Goal: Task Accomplishment & Management: Complete application form

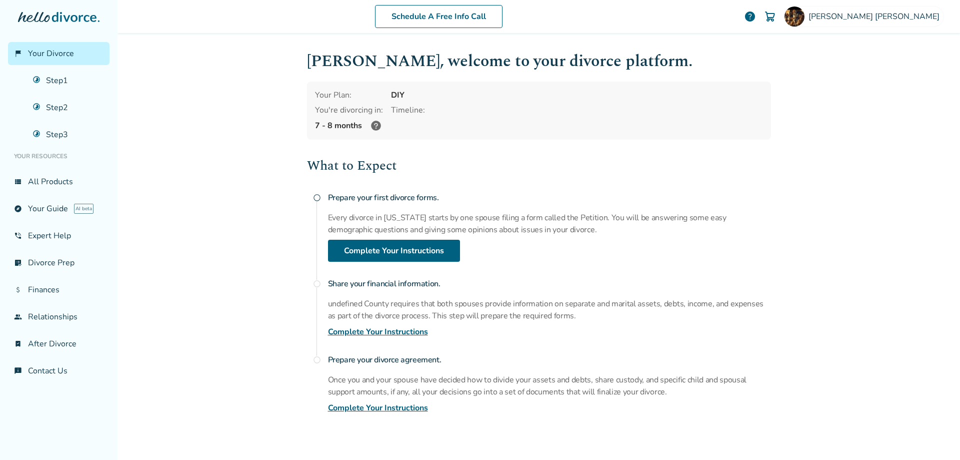
click at [390, 409] on link "Complete Your Instructions" at bounding box center [378, 408] width 100 height 12
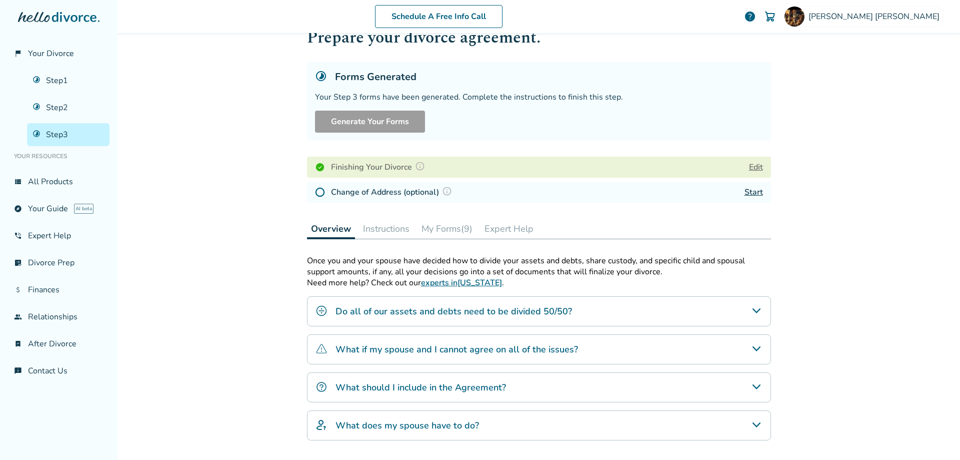
scroll to position [61, 0]
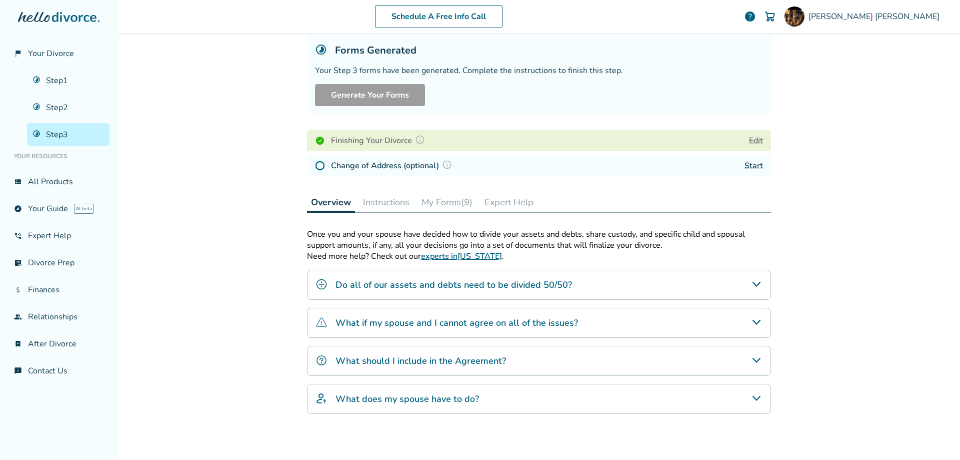
click at [438, 202] on button "My Forms (9)" at bounding box center [447, 202] width 59 height 20
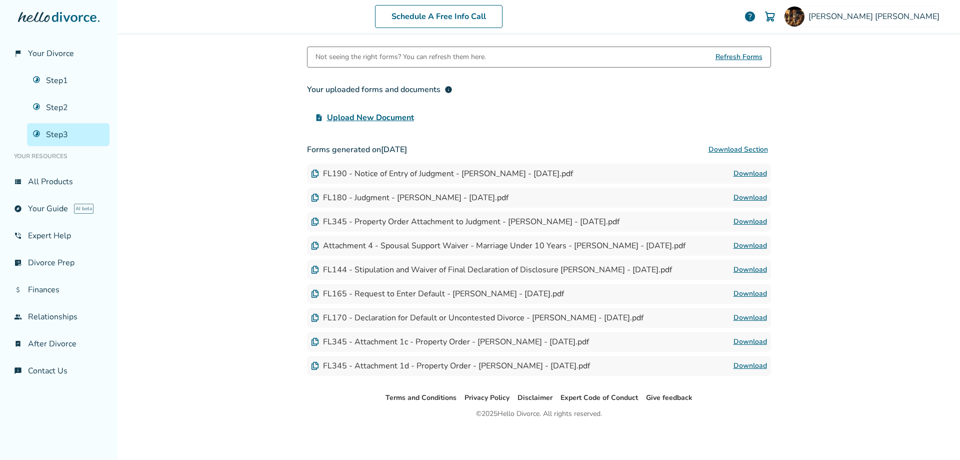
scroll to position [245, 0]
click at [744, 196] on link "Download" at bounding box center [751, 196] width 34 height 12
click at [736, 170] on link "Download" at bounding box center [751, 172] width 34 height 12
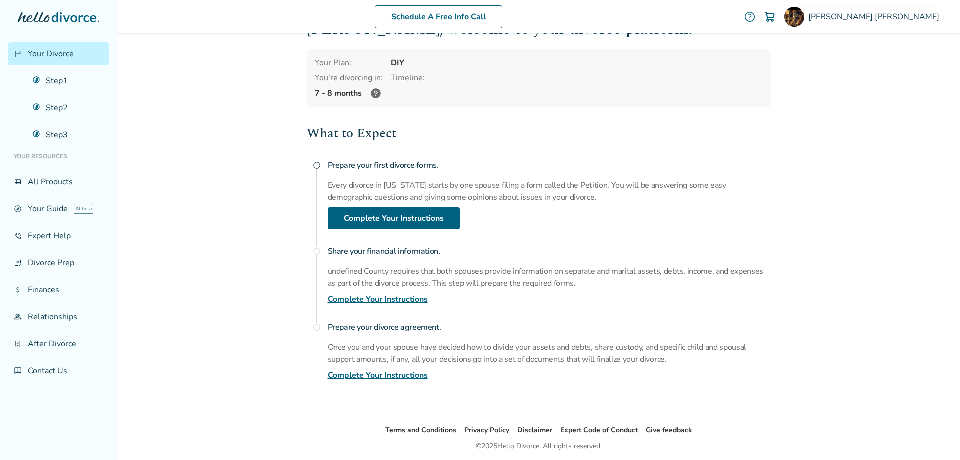
scroll to position [67, 0]
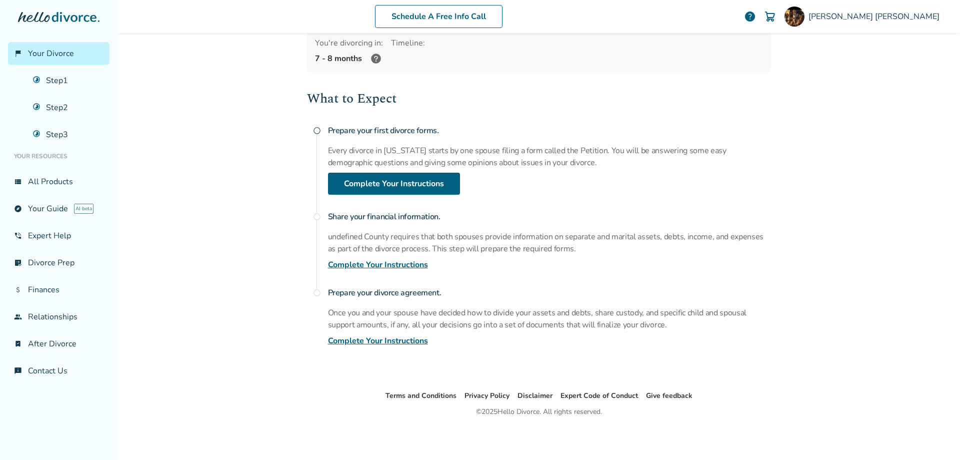
click at [372, 267] on link "Complete Your Instructions" at bounding box center [378, 265] width 100 height 12
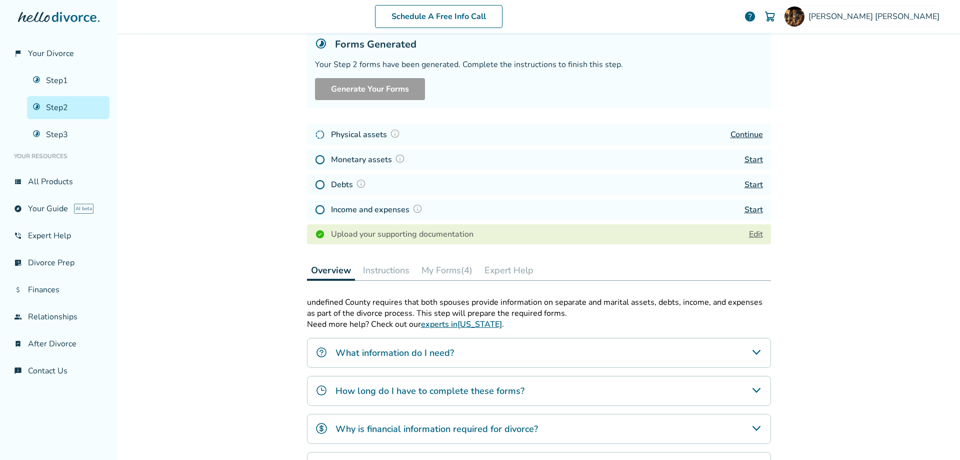
scroll to position [49, 0]
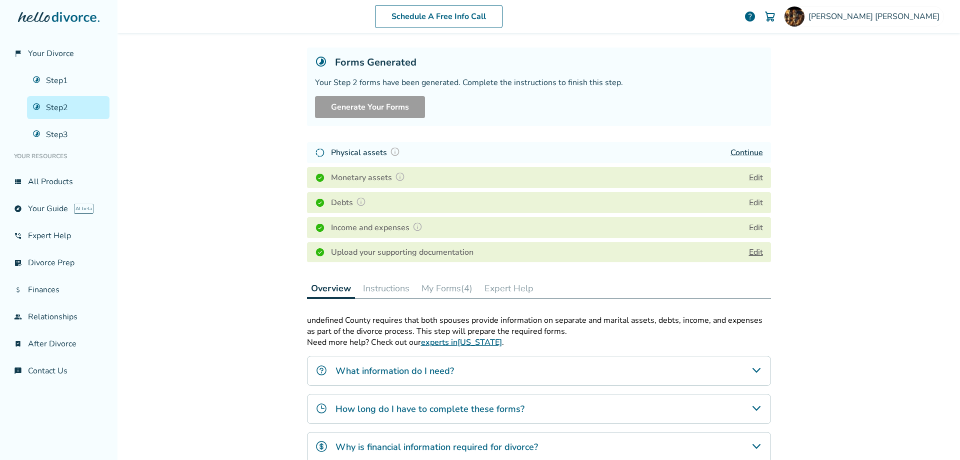
click at [445, 293] on button "My Forms (4)" at bounding box center [447, 288] width 59 height 20
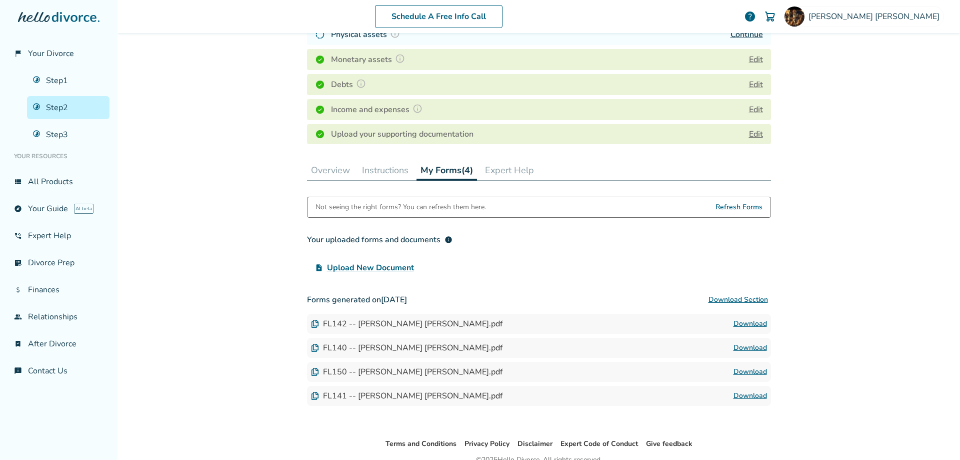
scroll to position [215, 0]
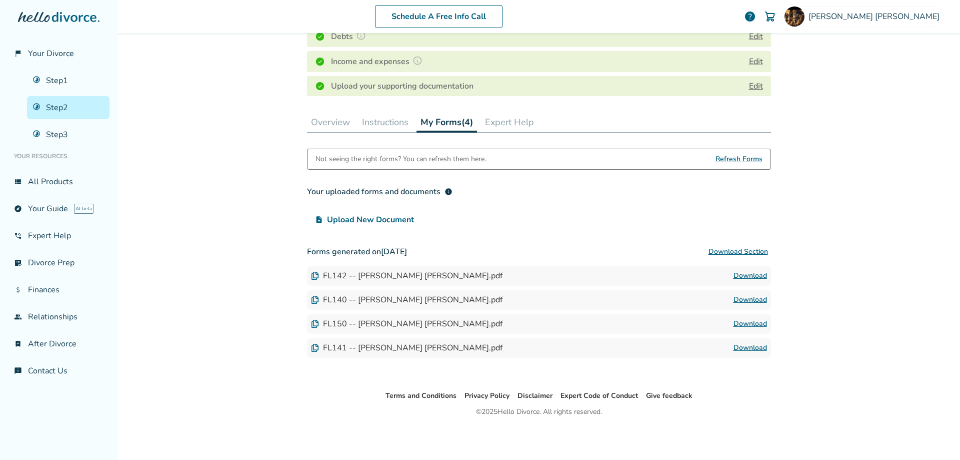
click at [745, 295] on link "Download" at bounding box center [751, 300] width 34 height 12
click at [746, 321] on link "Download" at bounding box center [751, 324] width 34 height 12
click at [742, 346] on link "Download" at bounding box center [751, 348] width 34 height 12
click at [748, 273] on link "Download" at bounding box center [751, 276] width 34 height 12
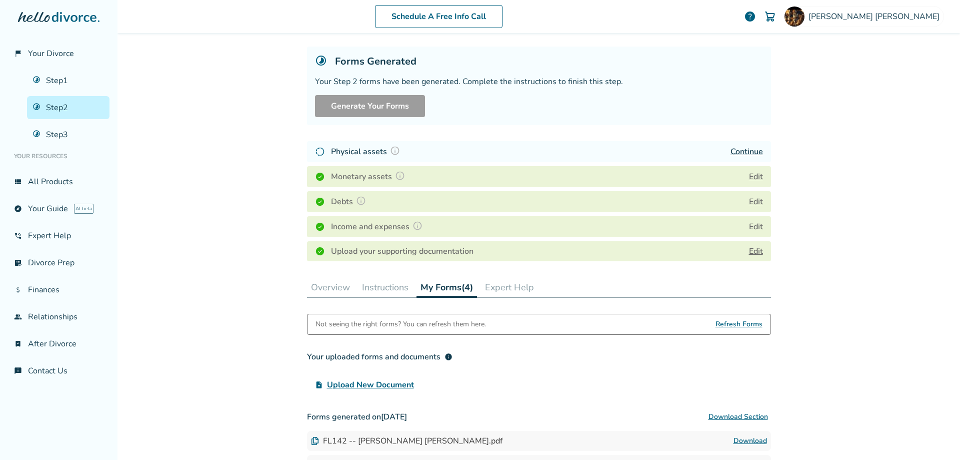
scroll to position [49, 0]
click at [753, 178] on button "Edit" at bounding box center [756, 178] width 14 height 12
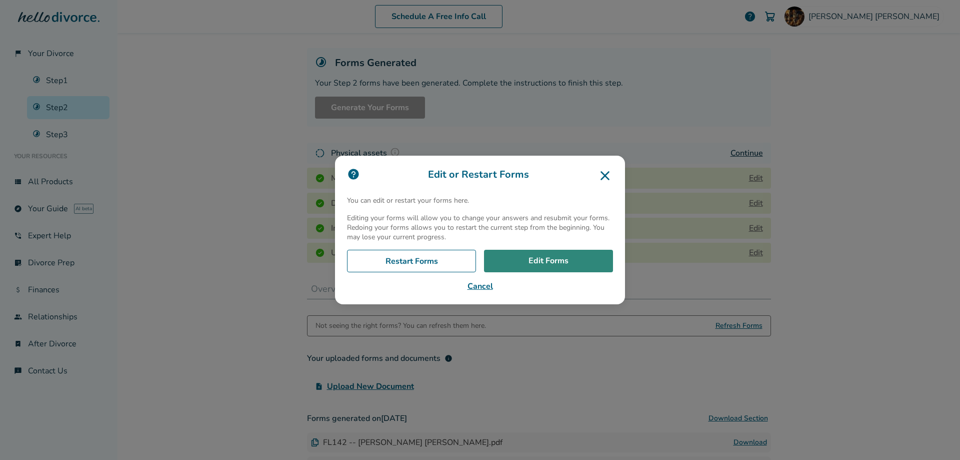
click at [519, 258] on link "Edit Forms" at bounding box center [548, 261] width 129 height 23
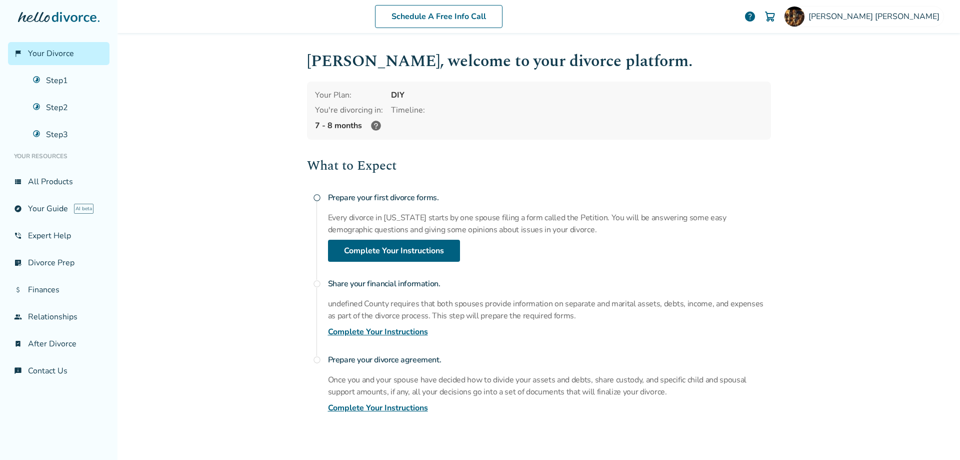
click at [237, 220] on div "Schedule A Free Info Call Marcus Foreman help Schedule A Free Call Marcus Forem…" at bounding box center [539, 230] width 843 height 460
click at [379, 330] on link "Complete Your Instructions" at bounding box center [378, 332] width 100 height 12
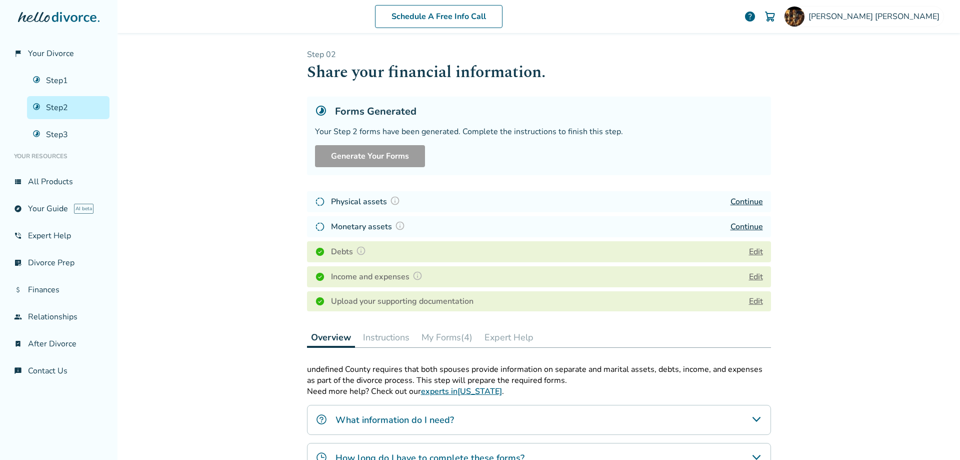
click at [745, 201] on link "Continue" at bounding box center [747, 201] width 33 height 11
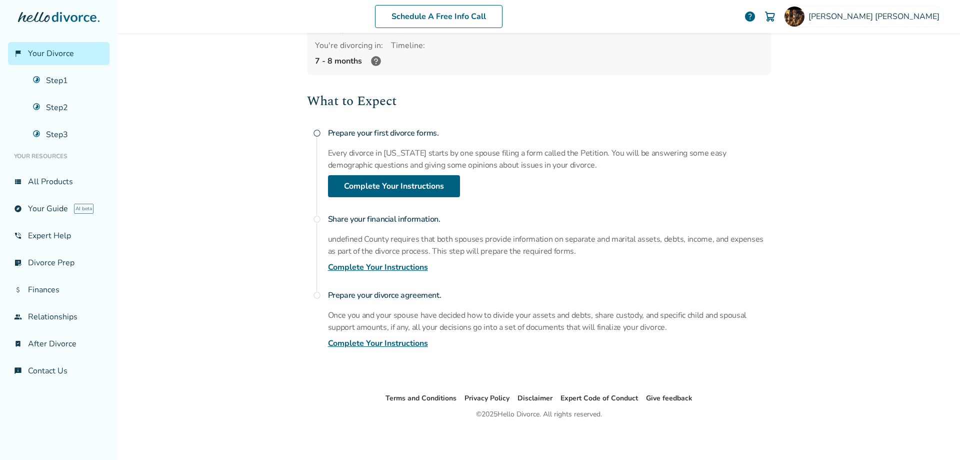
scroll to position [67, 0]
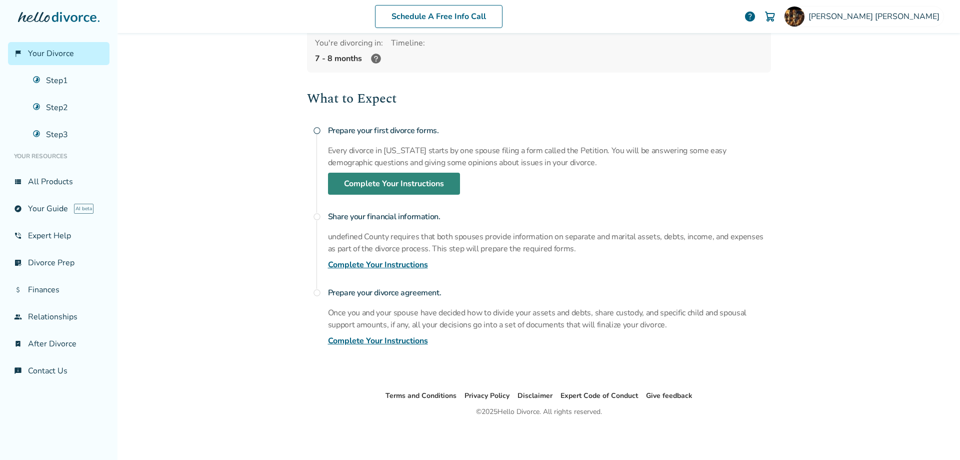
click at [401, 182] on link "Complete Your Instructions" at bounding box center [394, 184] width 132 height 22
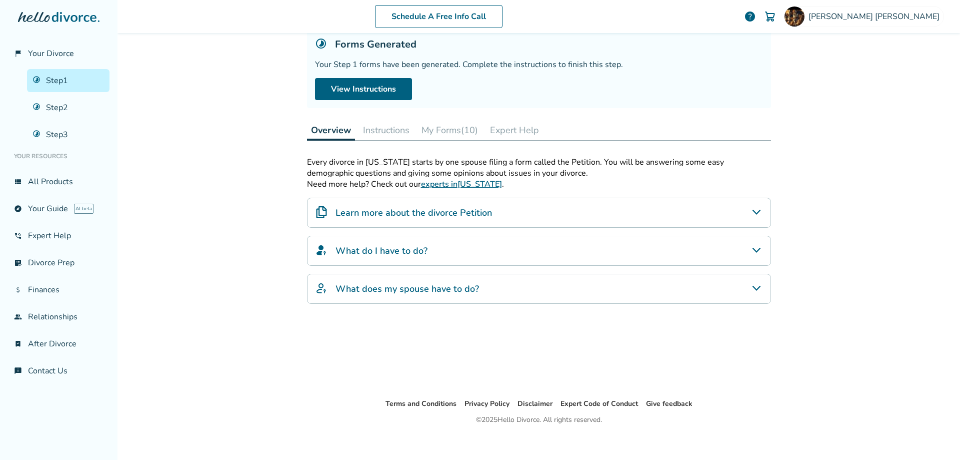
scroll to position [49, 0]
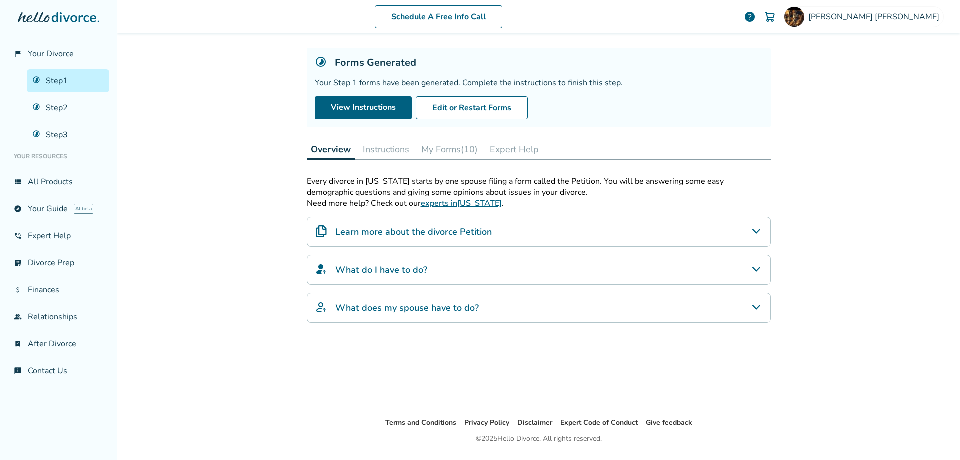
click at [387, 152] on button "Instructions" at bounding box center [386, 149] width 55 height 20
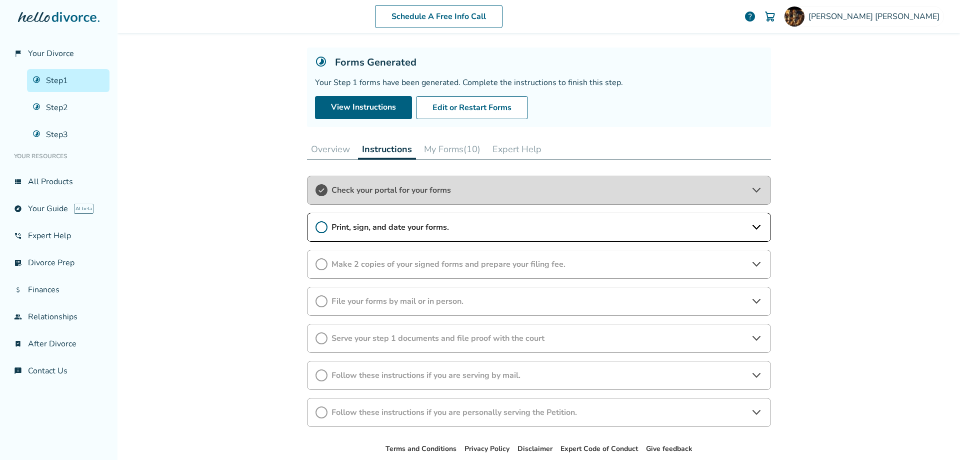
drag, startPoint x: 321, startPoint y: 238, endPoint x: 319, endPoint y: 226, distance: 11.7
click at [319, 226] on div "Print, sign, and date your forms." at bounding box center [539, 227] width 464 height 29
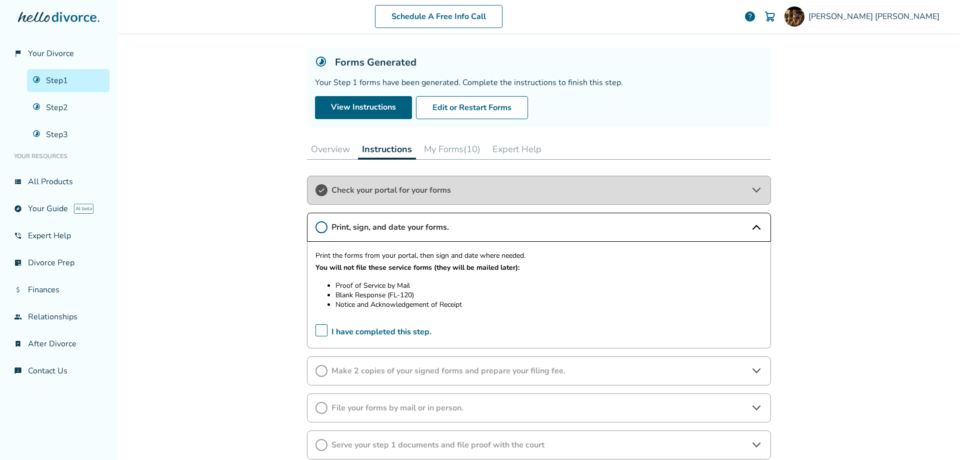
click at [319, 226] on icon at bounding box center [322, 227] width 12 height 12
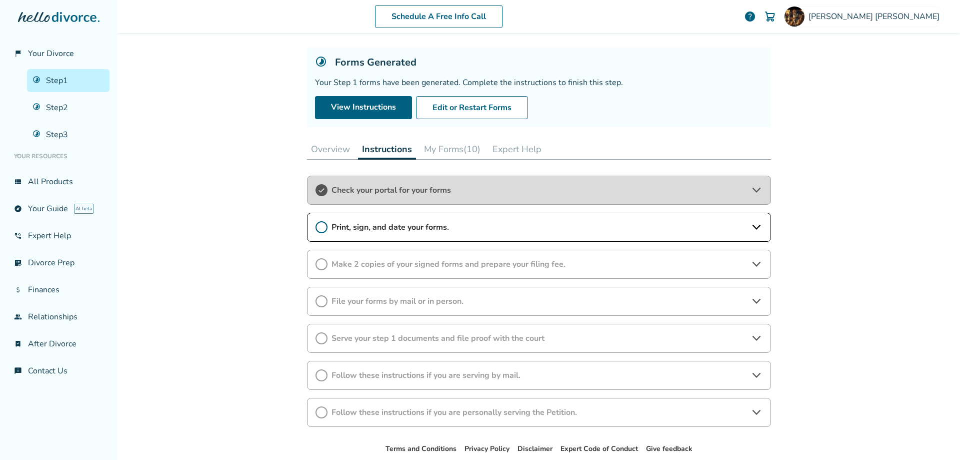
click at [319, 226] on icon at bounding box center [322, 227] width 12 height 12
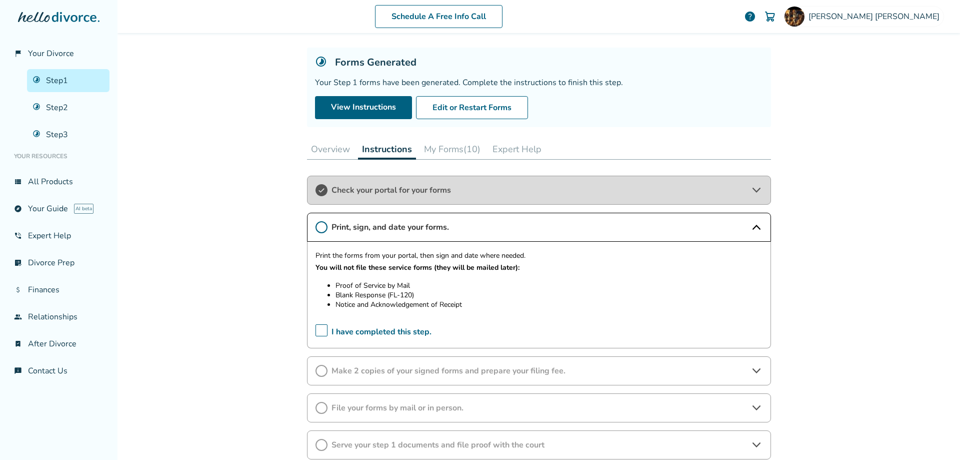
click at [451, 152] on button "My Forms (10)" at bounding box center [452, 149] width 65 height 20
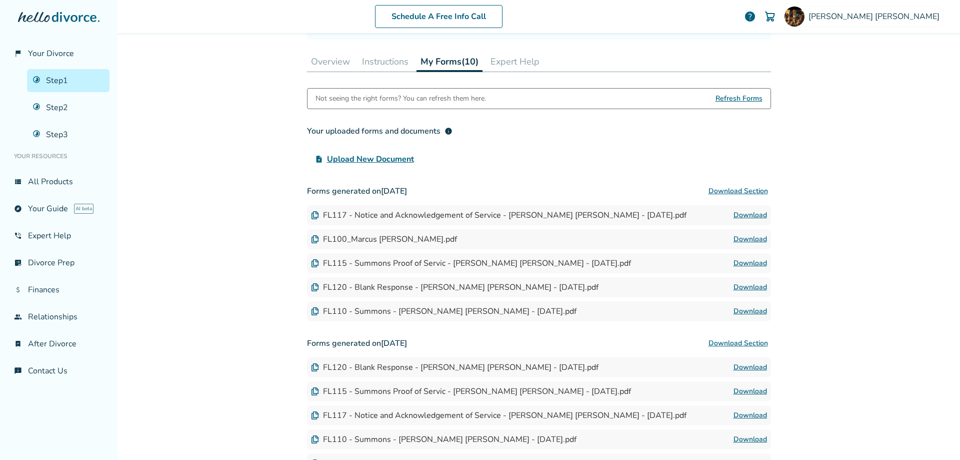
scroll to position [167, 0]
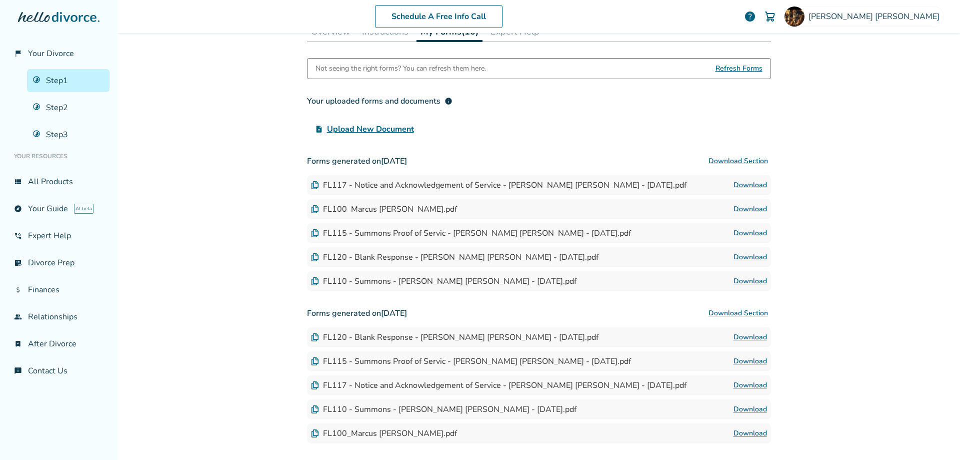
click at [0, 312] on div "flag_2 Your Divorce Step 1 Step 2 Step 3 Your Resources view_list All Products …" at bounding box center [59, 230] width 118 height 460
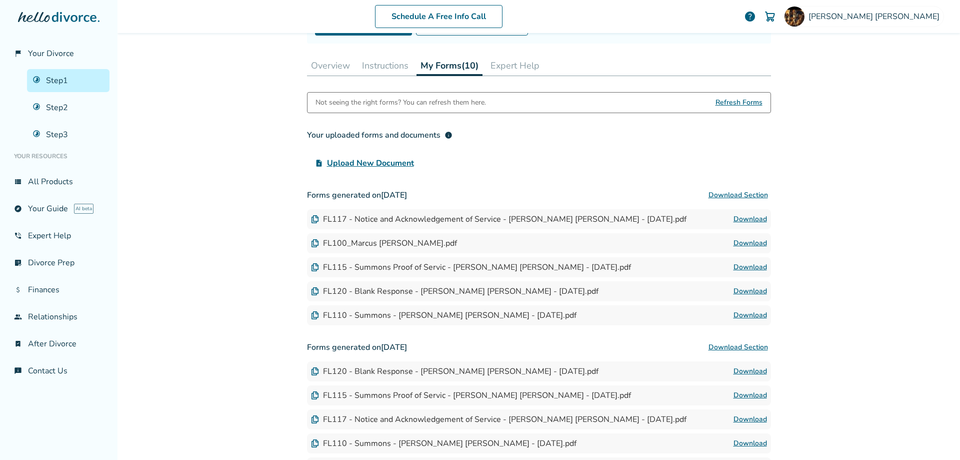
scroll to position [133, 0]
click at [383, 65] on button "Instructions" at bounding box center [385, 65] width 55 height 20
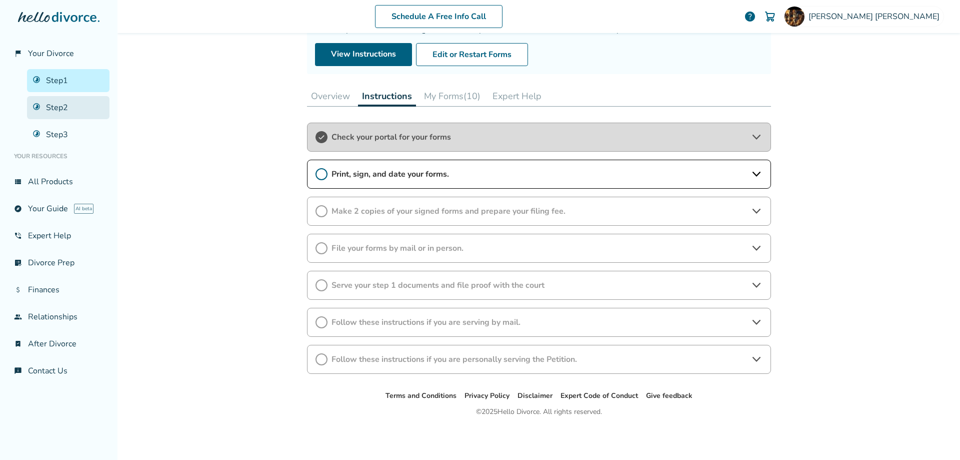
click at [54, 103] on link "Step 2" at bounding box center [68, 107] width 83 height 23
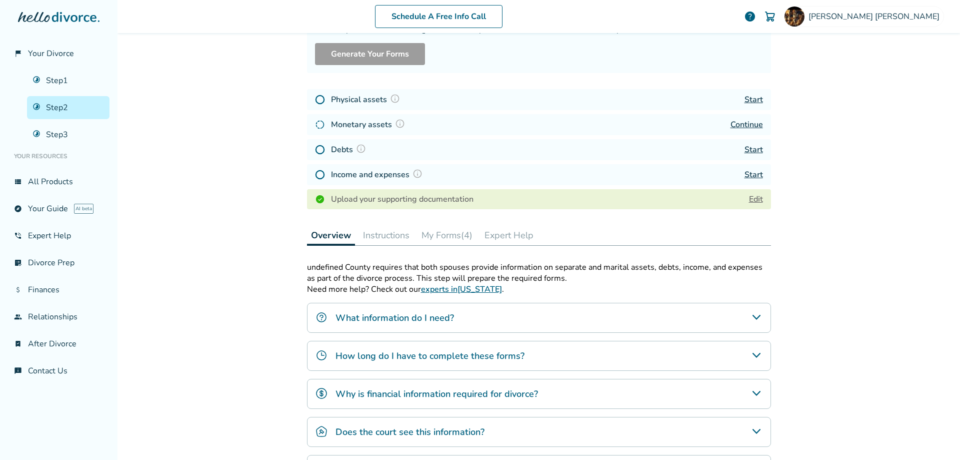
scroll to position [49, 0]
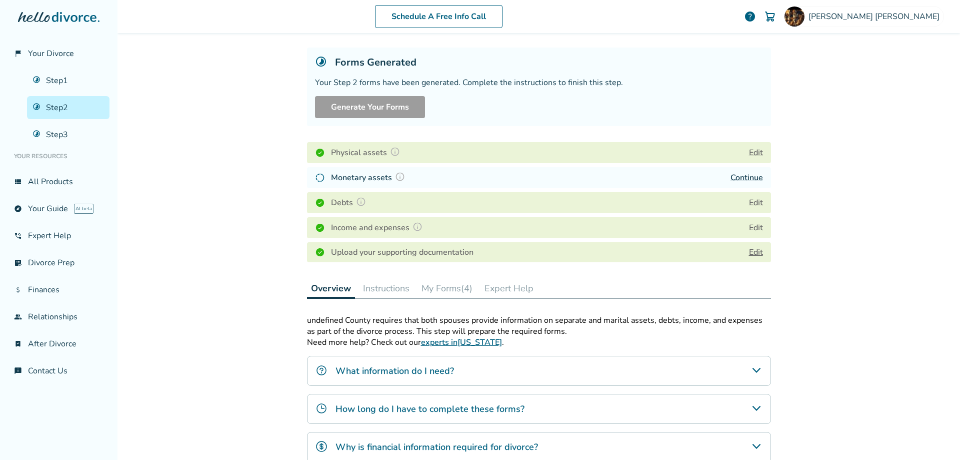
click at [264, 172] on div "Schedule A Free Info Call Marcus Foreman help Schedule A Free Call Marcus Forem…" at bounding box center [539, 230] width 843 height 460
click at [58, 134] on link "Step 3" at bounding box center [68, 134] width 83 height 23
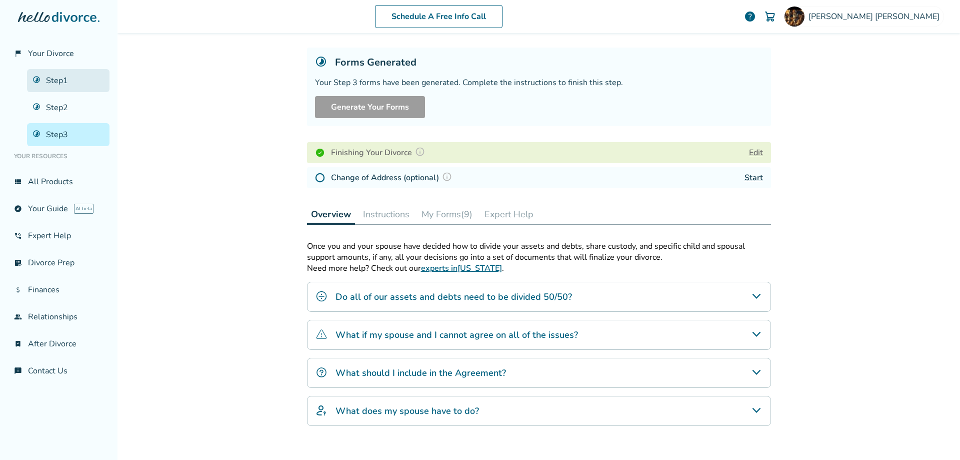
click at [54, 79] on link "Step 1" at bounding box center [68, 80] width 83 height 23
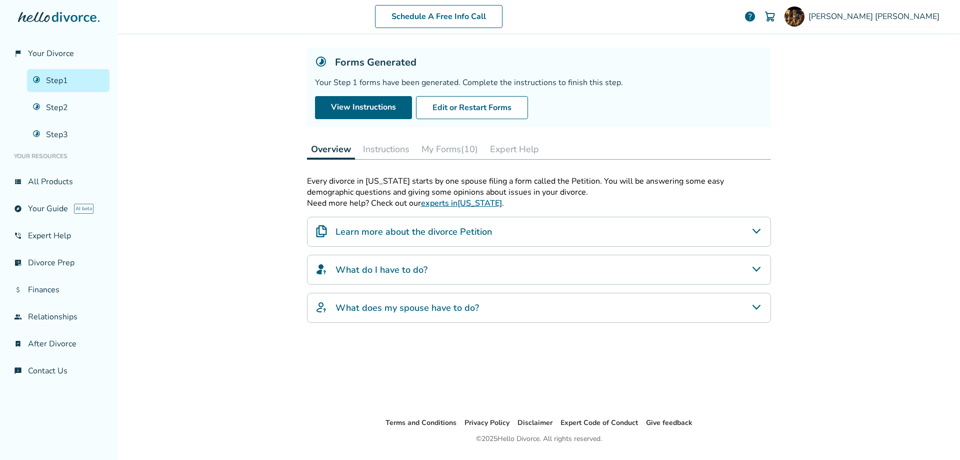
click at [158, 111] on div "Schedule A Free Info Call Marcus Foreman help Schedule A Free Call Marcus Forem…" at bounding box center [539, 230] width 843 height 460
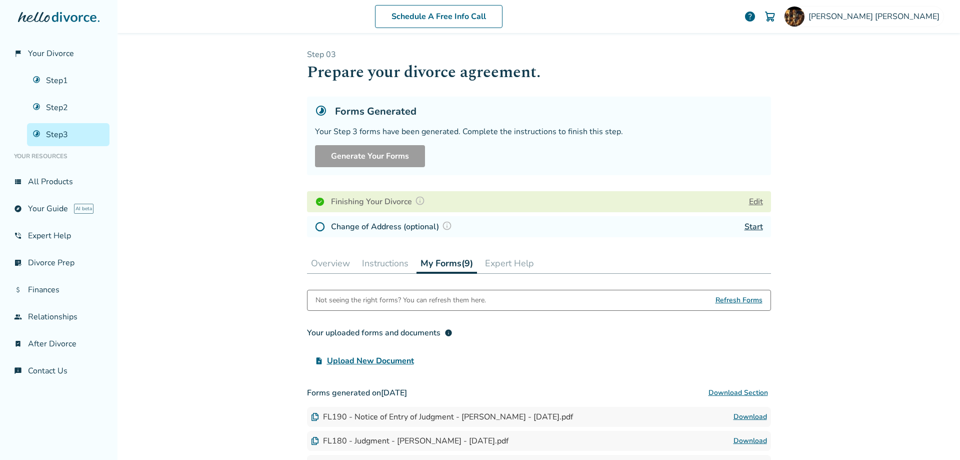
scroll to position [245, 0]
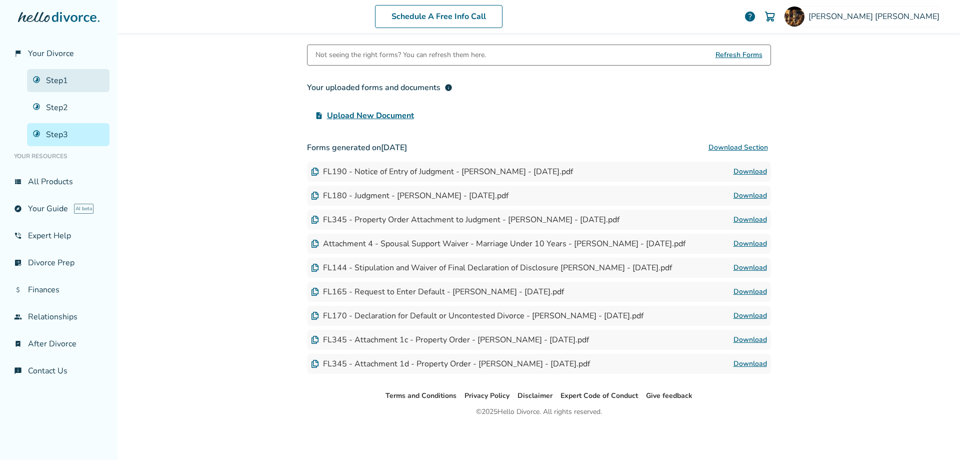
click at [57, 78] on link "Step 1" at bounding box center [68, 80] width 83 height 23
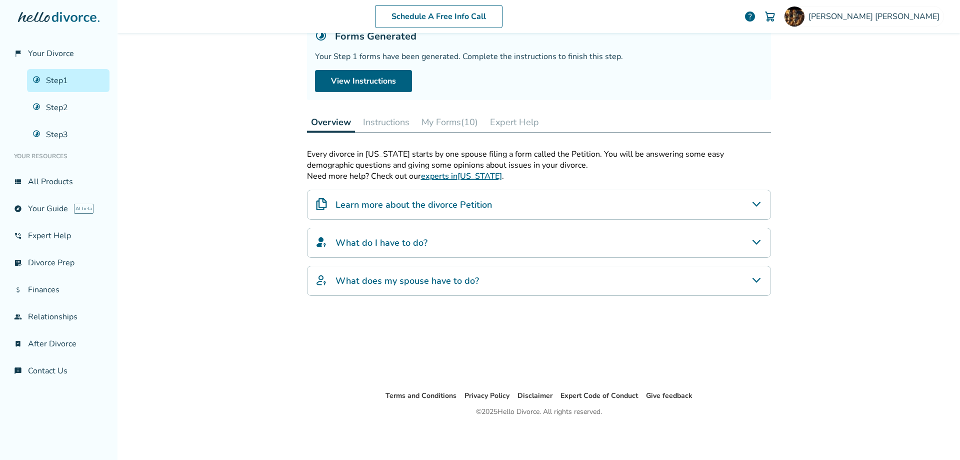
scroll to position [49, 0]
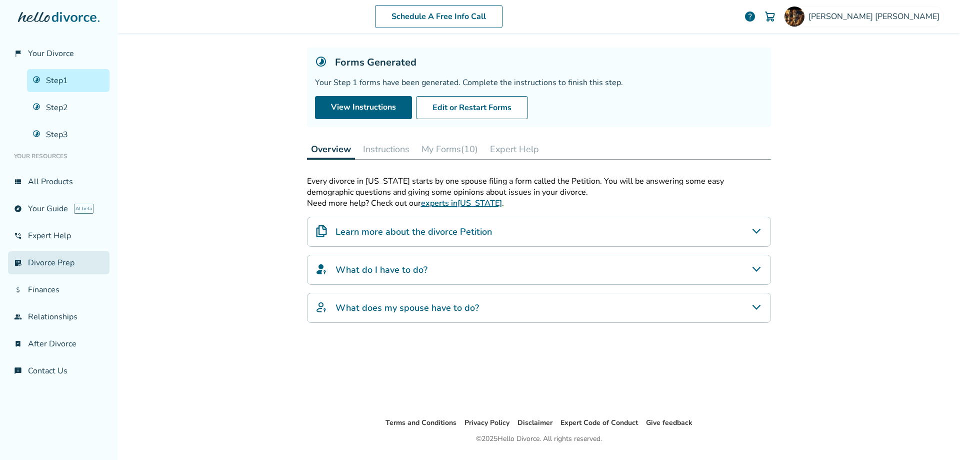
click at [53, 259] on link "list_alt_check Divorce Prep" at bounding box center [59, 262] width 102 height 23
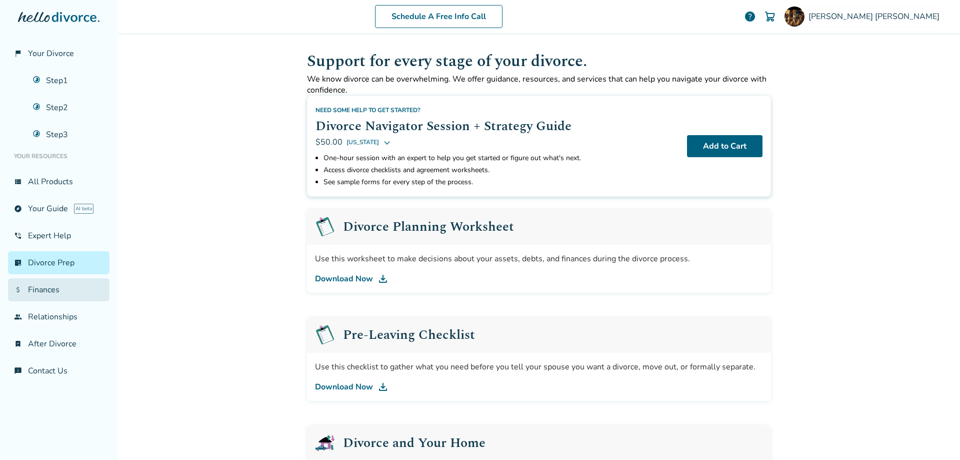
click at [53, 288] on link "attach_money Finances" at bounding box center [59, 289] width 102 height 23
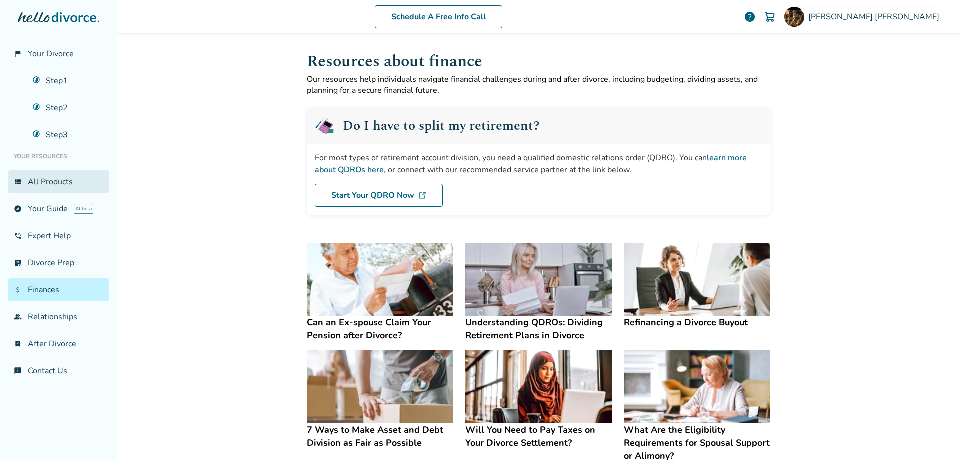
click at [50, 180] on link "view_list All Products" at bounding box center [59, 181] width 102 height 23
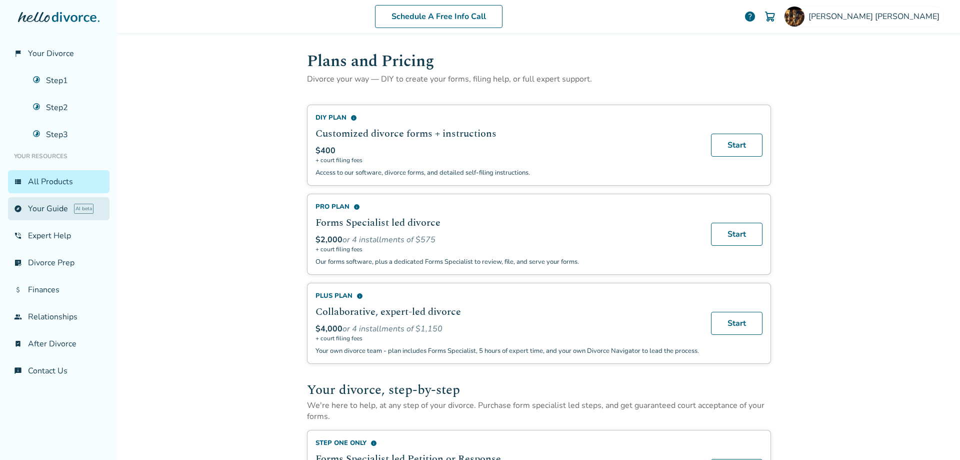
click at [51, 210] on link "explore Your Guide AI beta" at bounding box center [59, 208] width 102 height 23
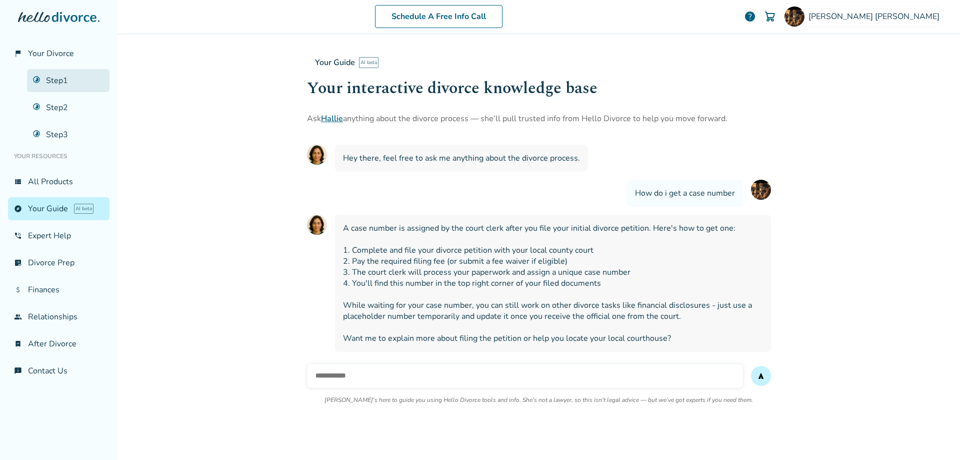
click at [63, 74] on link "Step 1" at bounding box center [68, 80] width 83 height 23
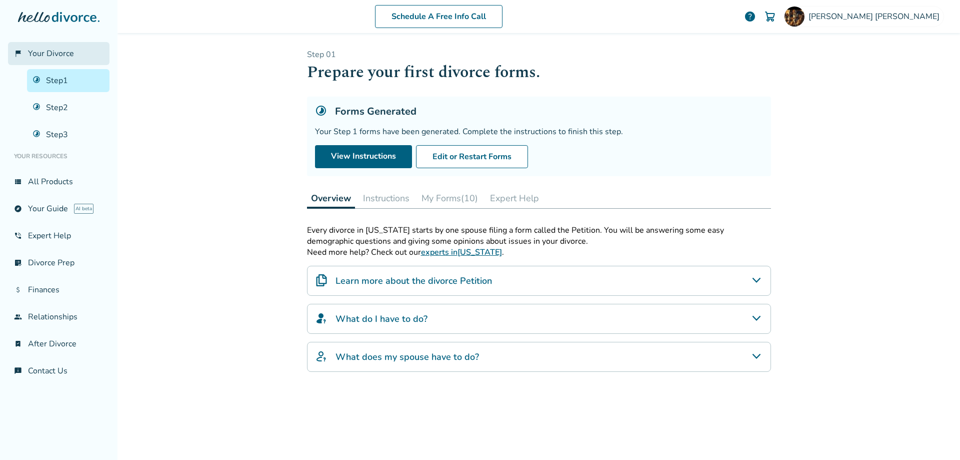
click at [55, 55] on span "Your Divorce" at bounding box center [51, 53] width 46 height 11
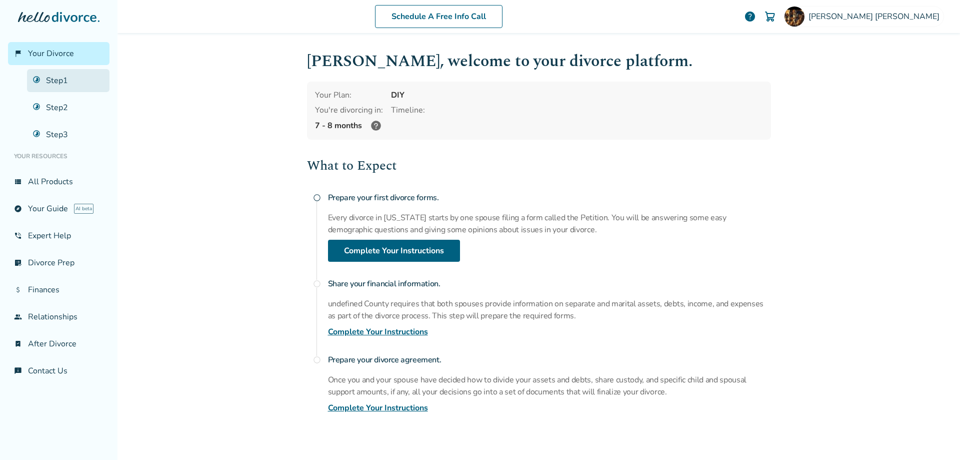
click at [59, 77] on link "Step 1" at bounding box center [68, 80] width 83 height 23
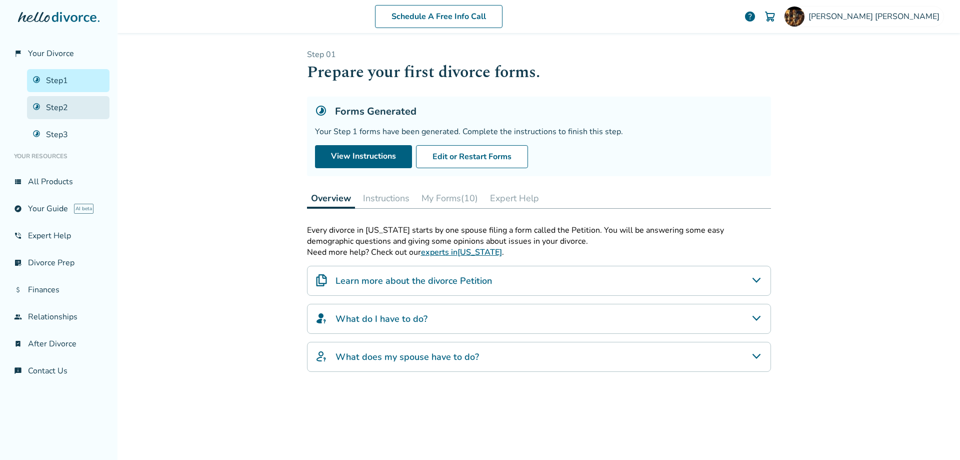
click at [58, 105] on link "Step 2" at bounding box center [68, 107] width 83 height 23
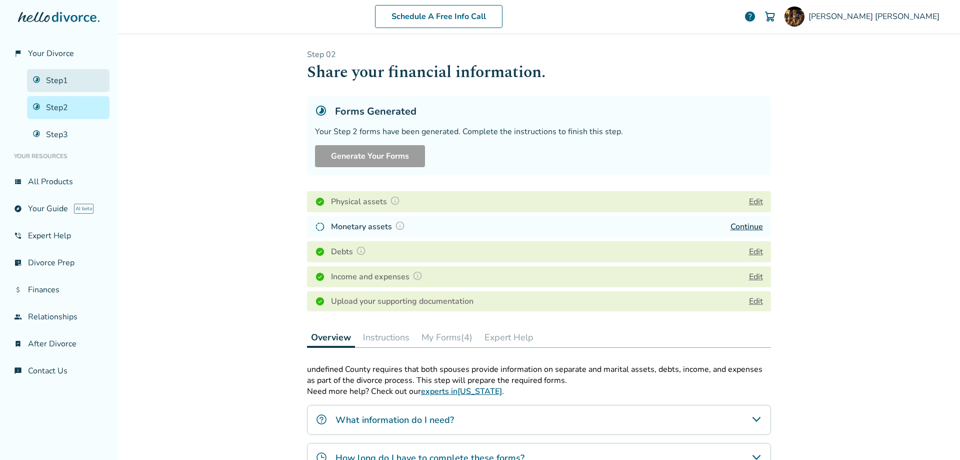
click at [56, 75] on link "Step 1" at bounding box center [68, 80] width 83 height 23
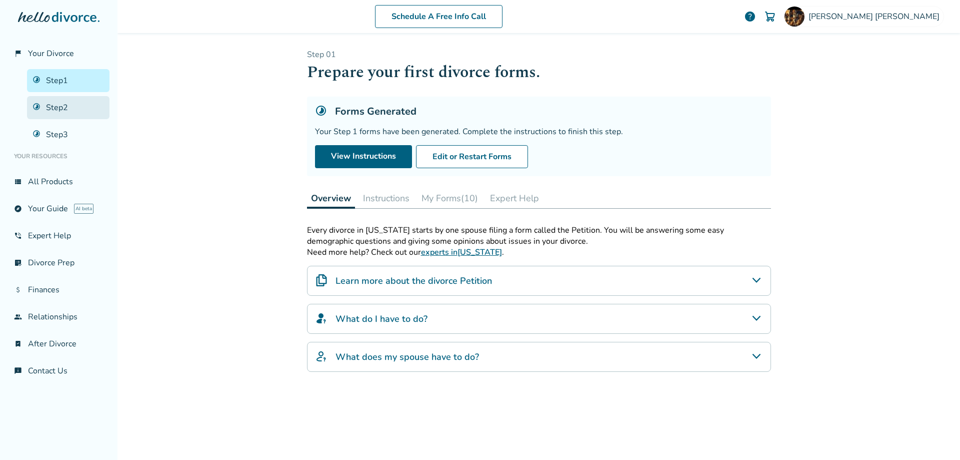
click at [55, 107] on link "Step 2" at bounding box center [68, 107] width 83 height 23
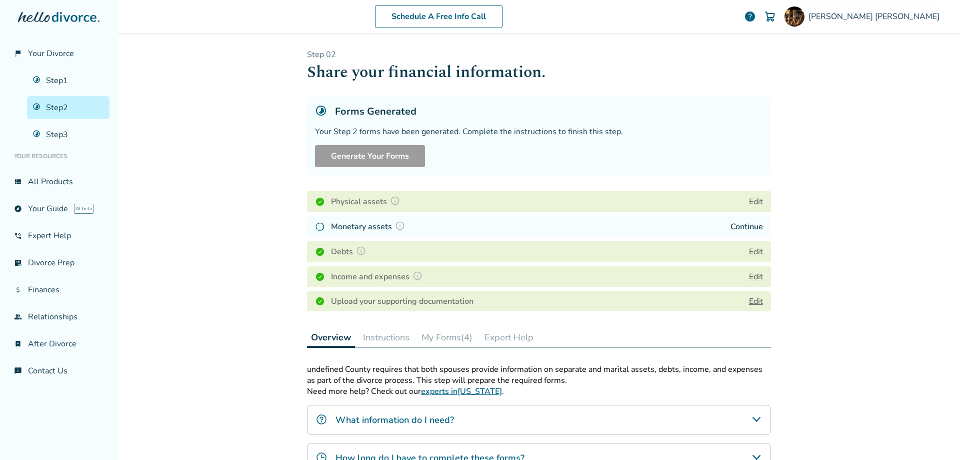
click at [745, 223] on link "Continue" at bounding box center [747, 226] width 33 height 11
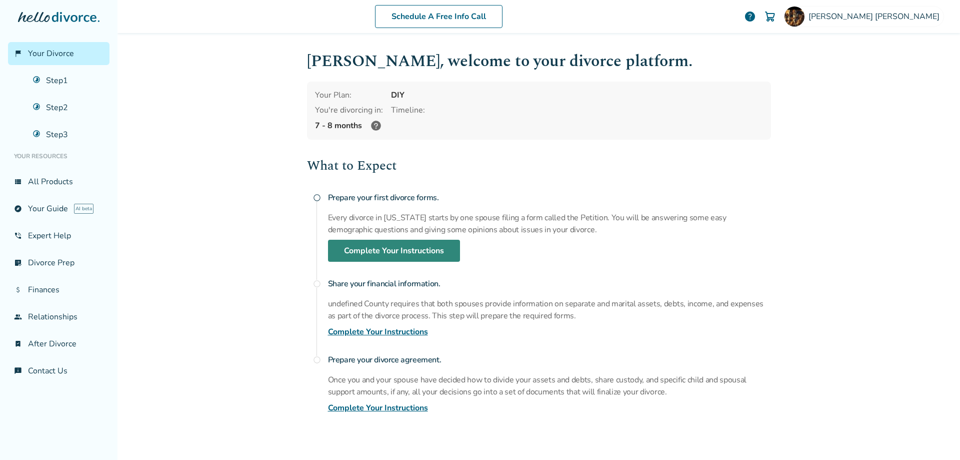
click at [400, 243] on link "Complete Your Instructions" at bounding box center [394, 251] width 132 height 22
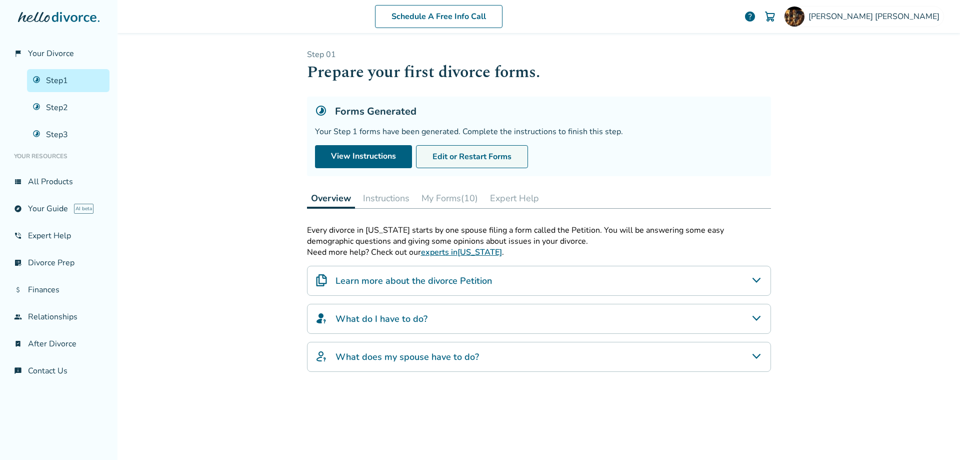
click at [477, 152] on button "Edit or Restart Forms" at bounding box center [472, 156] width 112 height 23
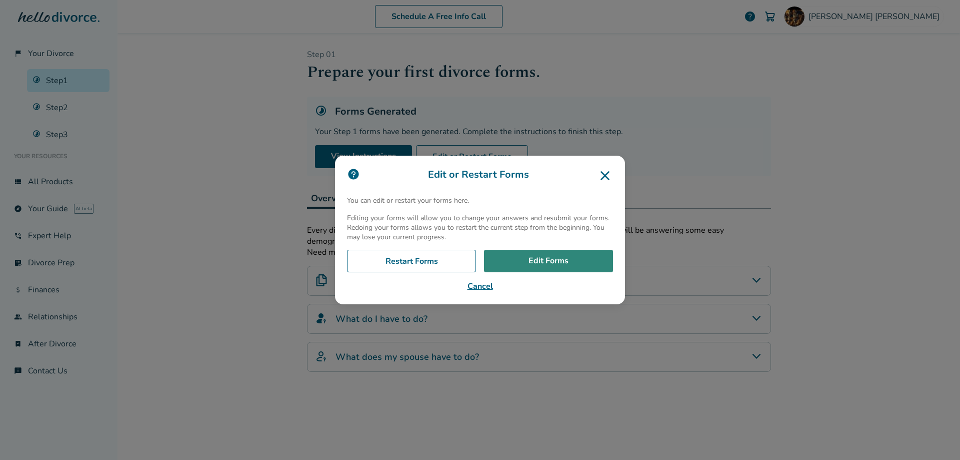
click at [551, 265] on link "Edit Forms" at bounding box center [548, 261] width 129 height 23
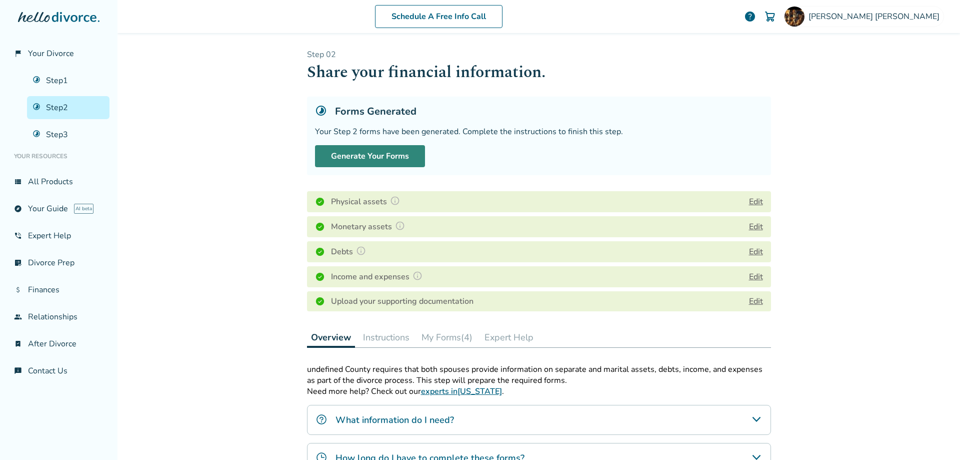
click at [382, 153] on button "Generate Your Forms" at bounding box center [370, 156] width 110 height 22
click at [450, 334] on button "My Forms (4)" at bounding box center [447, 337] width 59 height 20
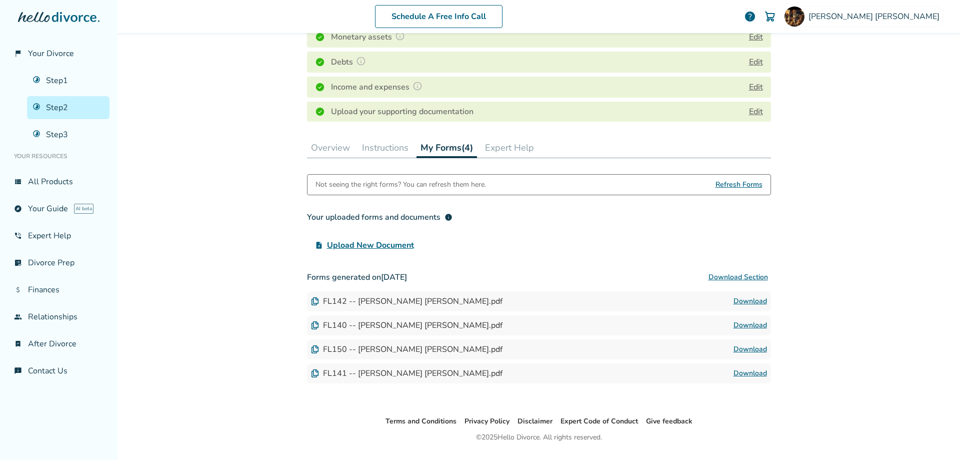
scroll to position [215, 0]
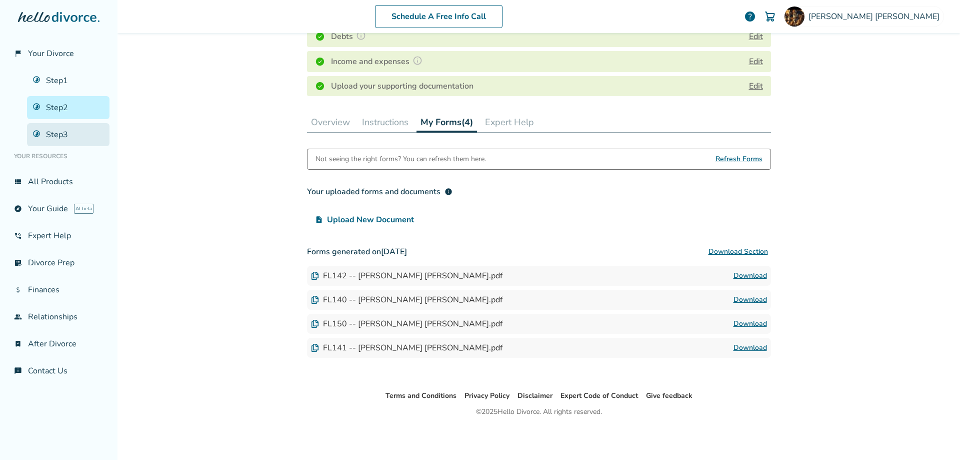
click at [71, 132] on link "Step 3" at bounding box center [68, 134] width 83 height 23
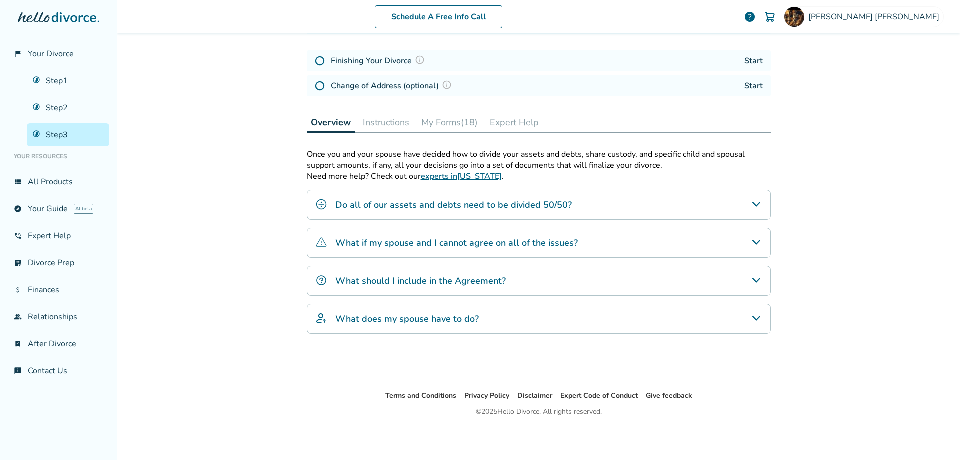
scroll to position [49, 0]
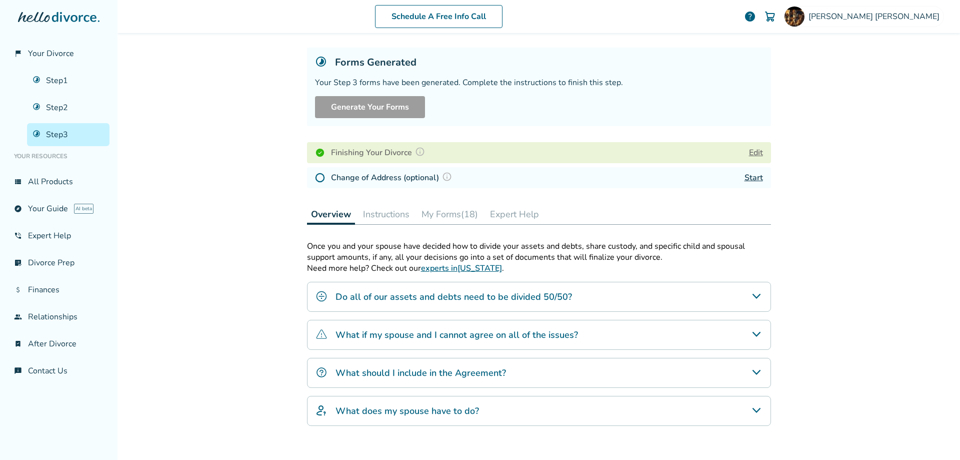
click at [456, 213] on button "My Forms (18)" at bounding box center [450, 214] width 65 height 20
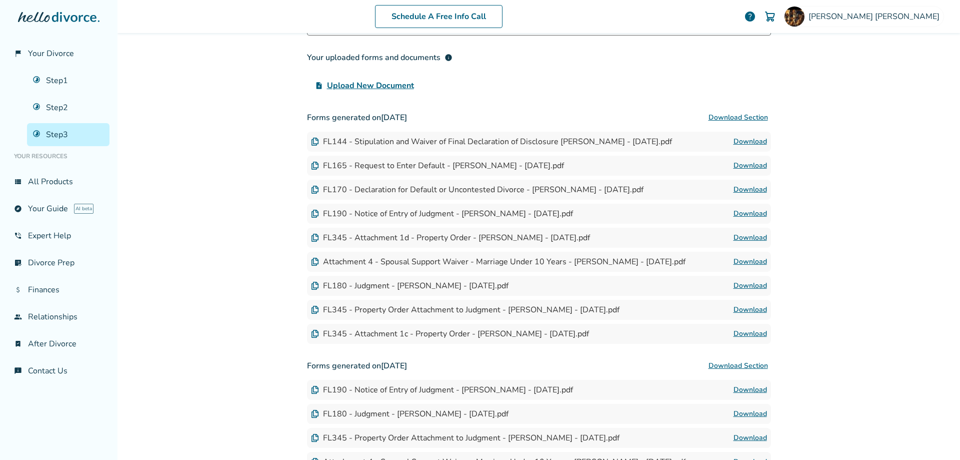
scroll to position [493, 0]
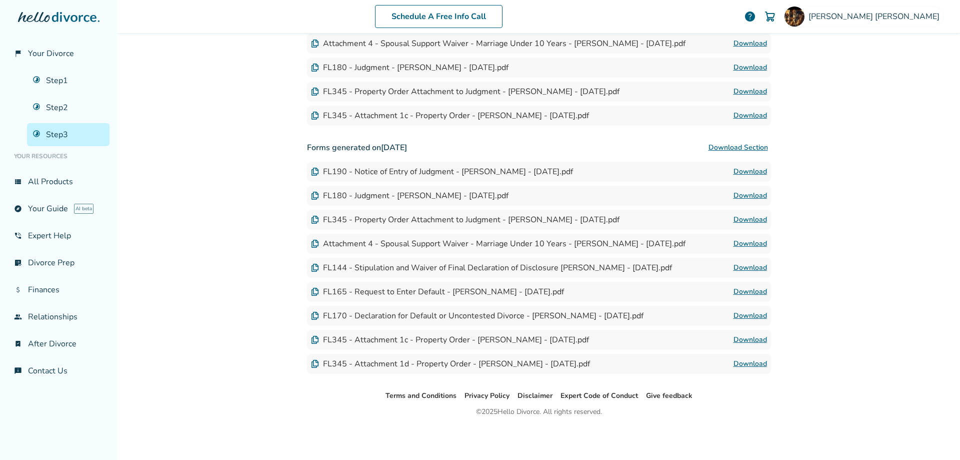
click at [740, 240] on link "Download" at bounding box center [751, 244] width 34 height 12
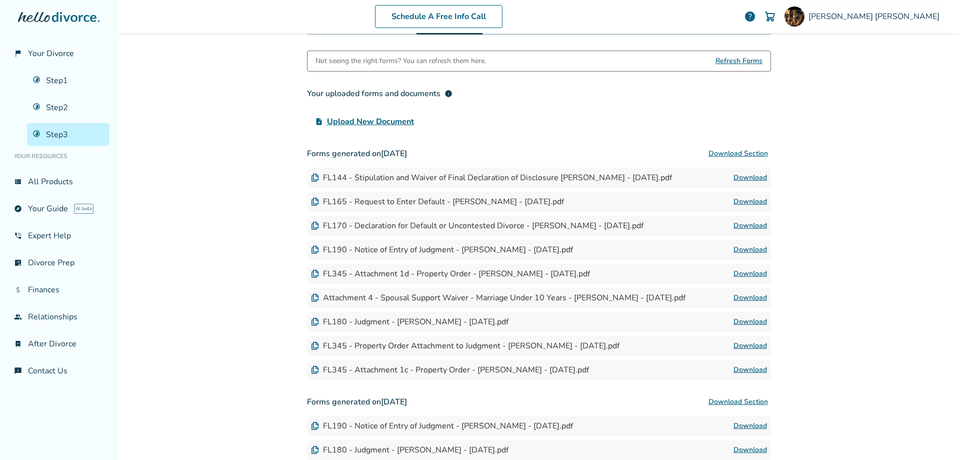
scroll to position [0, 0]
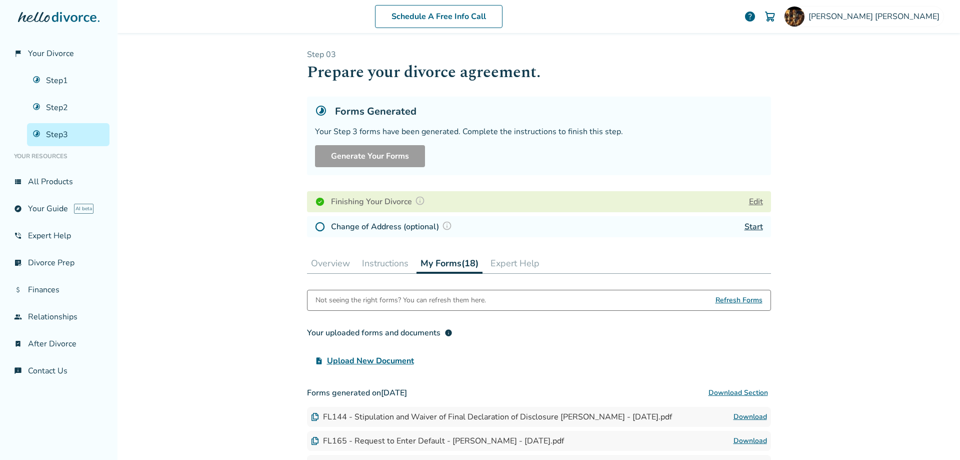
click at [508, 259] on button "Expert Help" at bounding box center [515, 263] width 57 height 20
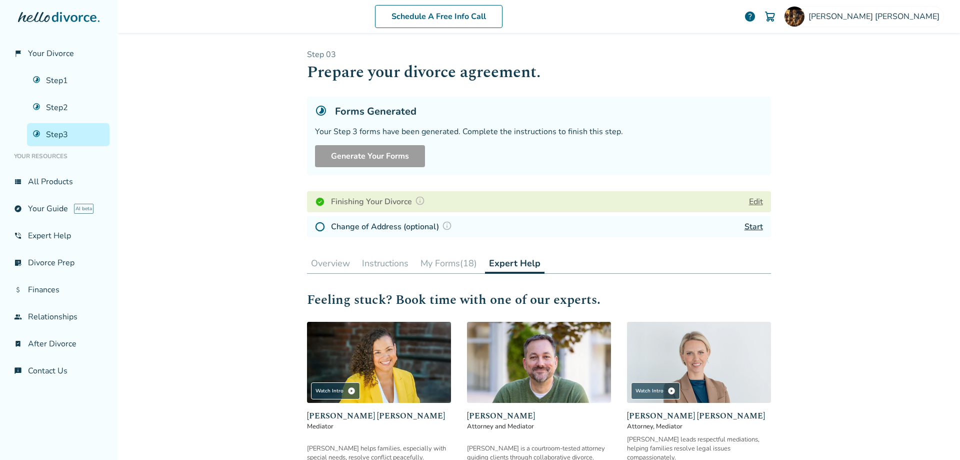
scroll to position [141, 0]
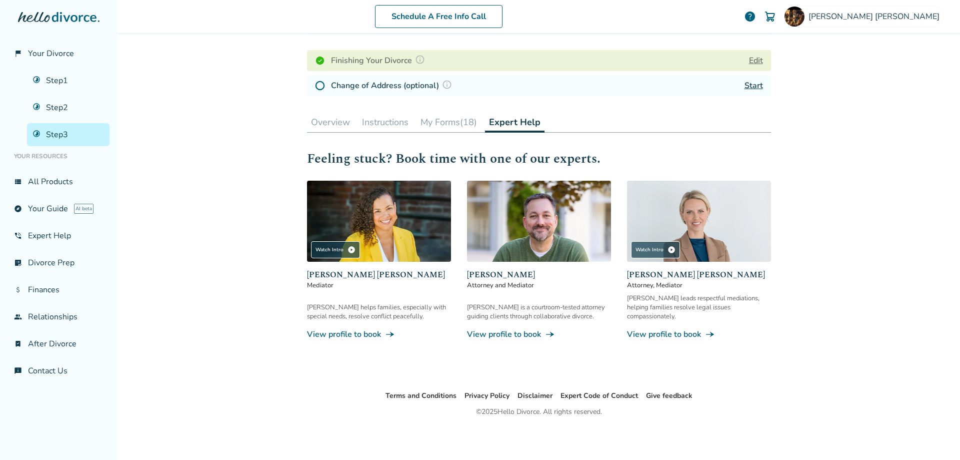
click at [454, 121] on button "My Forms (18)" at bounding box center [449, 122] width 65 height 20
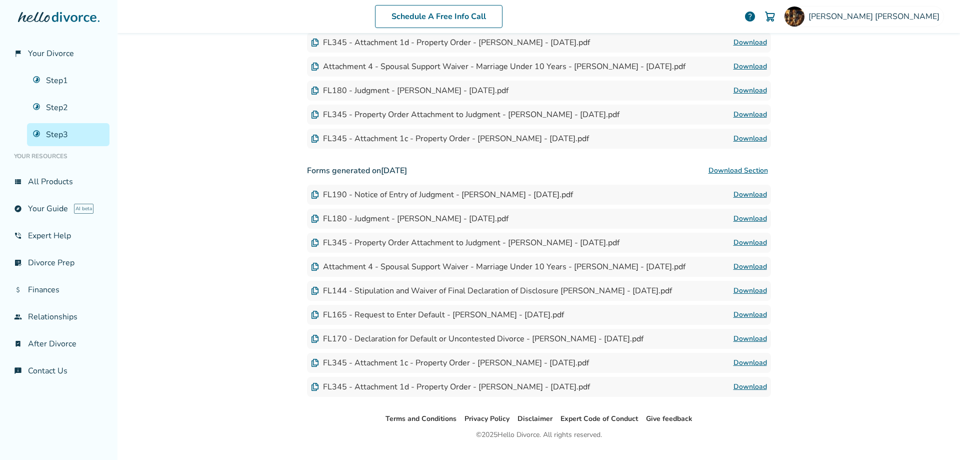
scroll to position [469, 0]
click at [57, 75] on link "Step 1" at bounding box center [68, 80] width 83 height 23
